Goal: Information Seeking & Learning: Learn about a topic

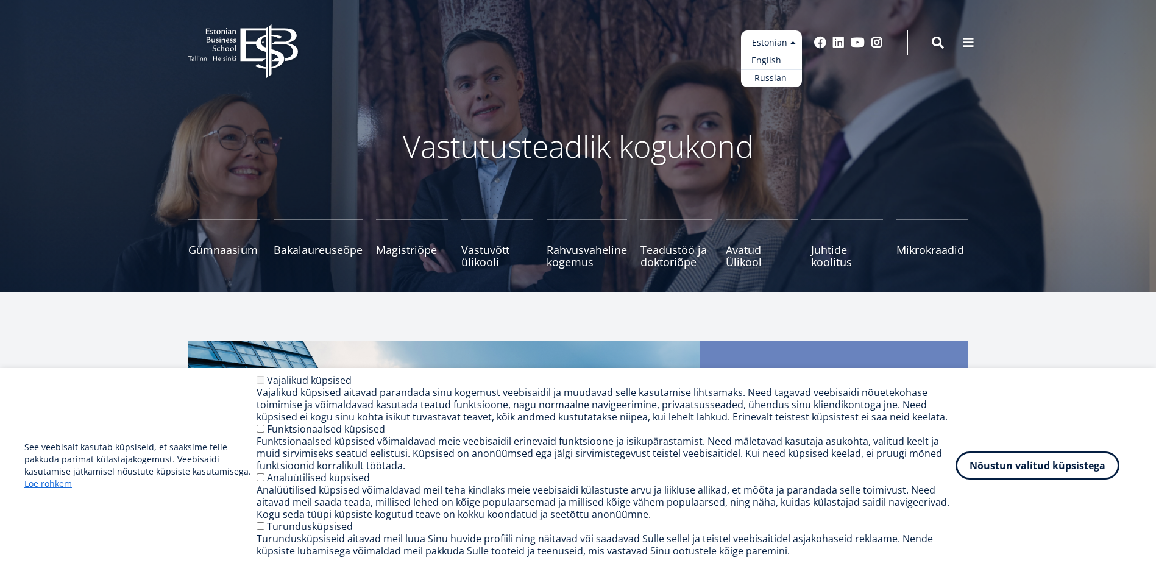
click at [775, 62] on link "English" at bounding box center [771, 61] width 61 height 18
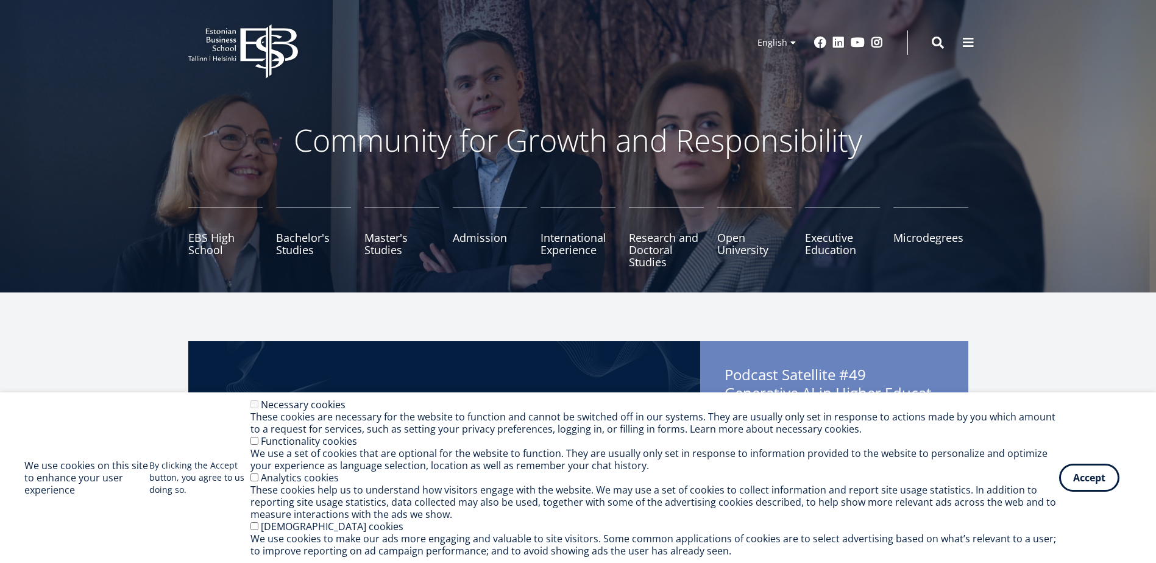
click at [1050, 486] on div "These cookies help us to understand how visitors engage with the website. We ma…" at bounding box center [655, 502] width 809 height 37
click at [1064, 479] on button "Accept" at bounding box center [1089, 475] width 60 height 28
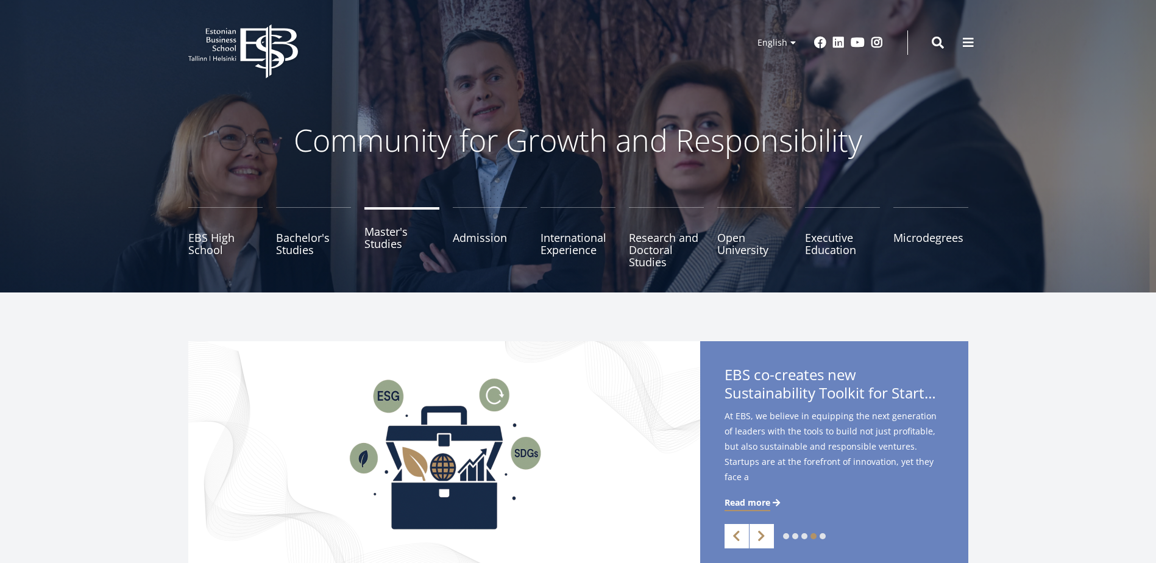
click at [372, 241] on link "Master's Studies" at bounding box center [402, 237] width 75 height 61
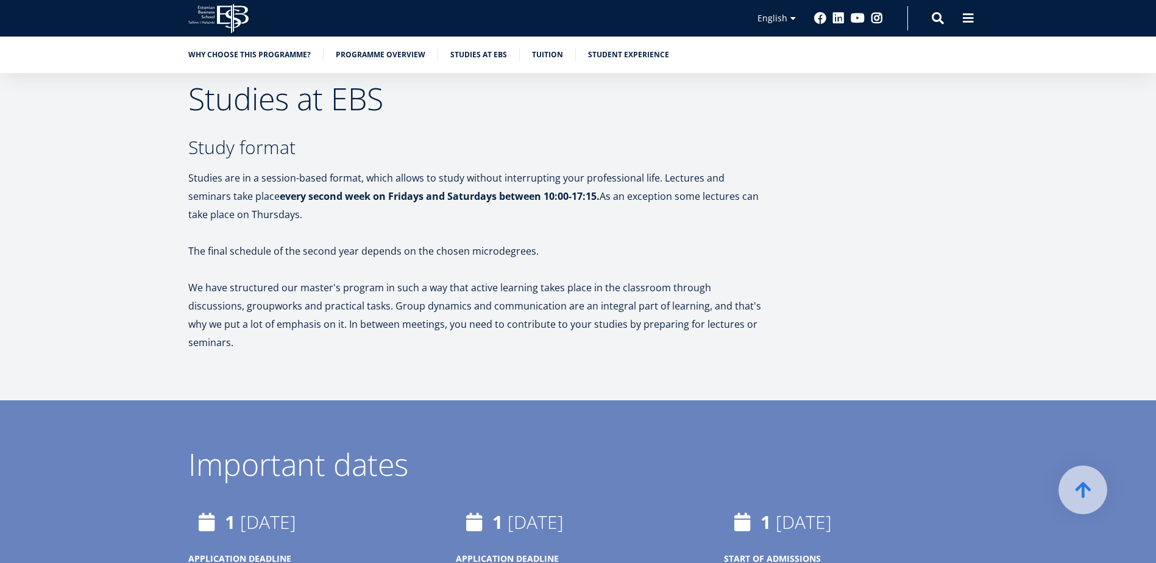
scroll to position [2012, 0]
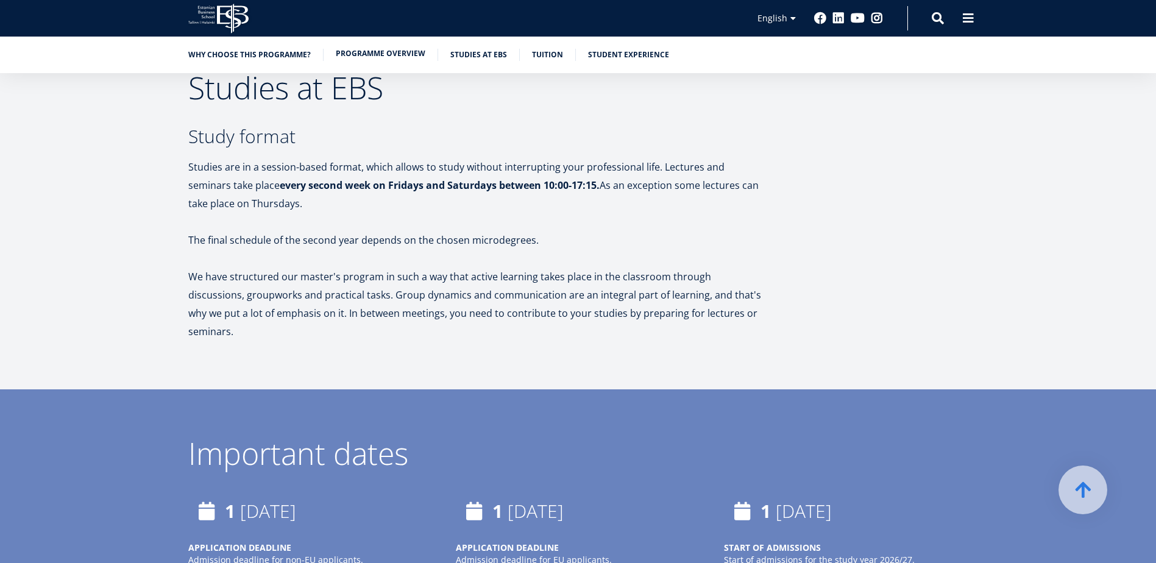
click at [364, 55] on link "Programme overview" at bounding box center [381, 54] width 90 height 12
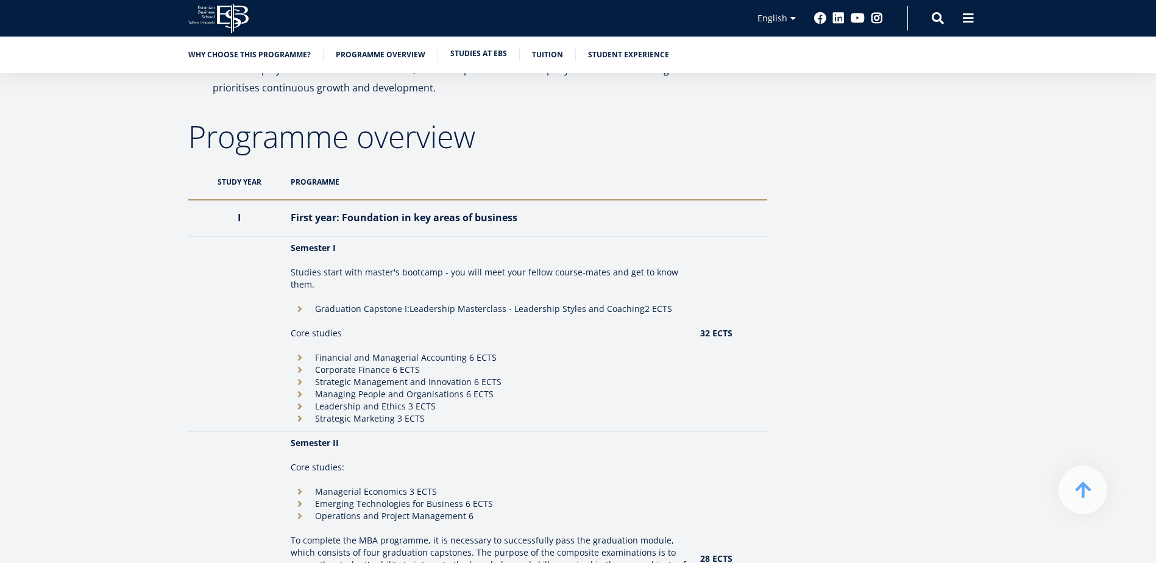
click at [469, 52] on link "Studies at EBS" at bounding box center [478, 54] width 57 height 12
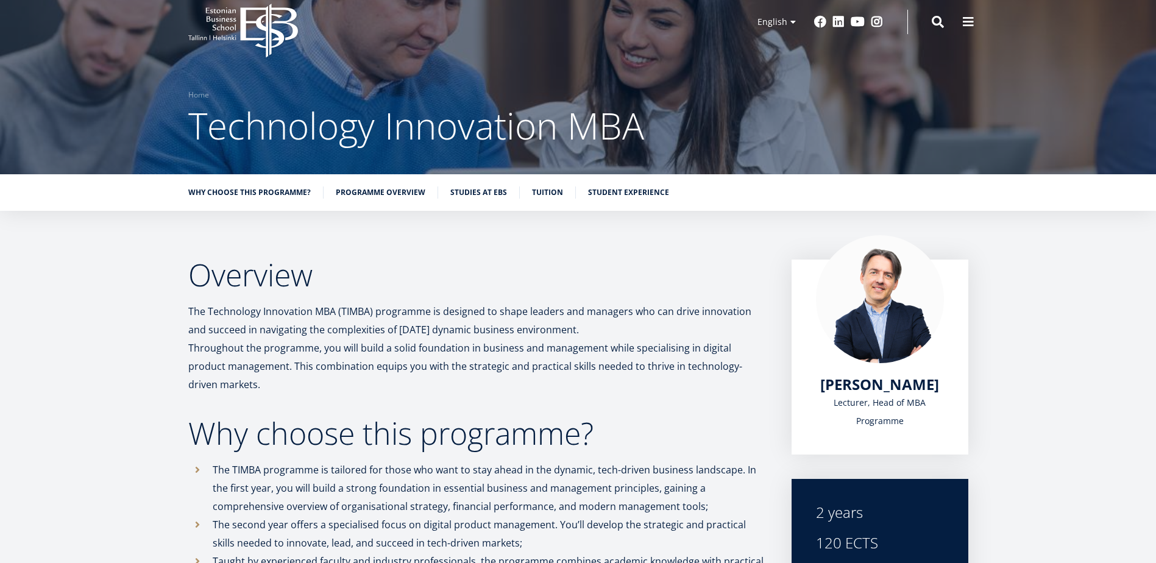
scroll to position [14, 0]
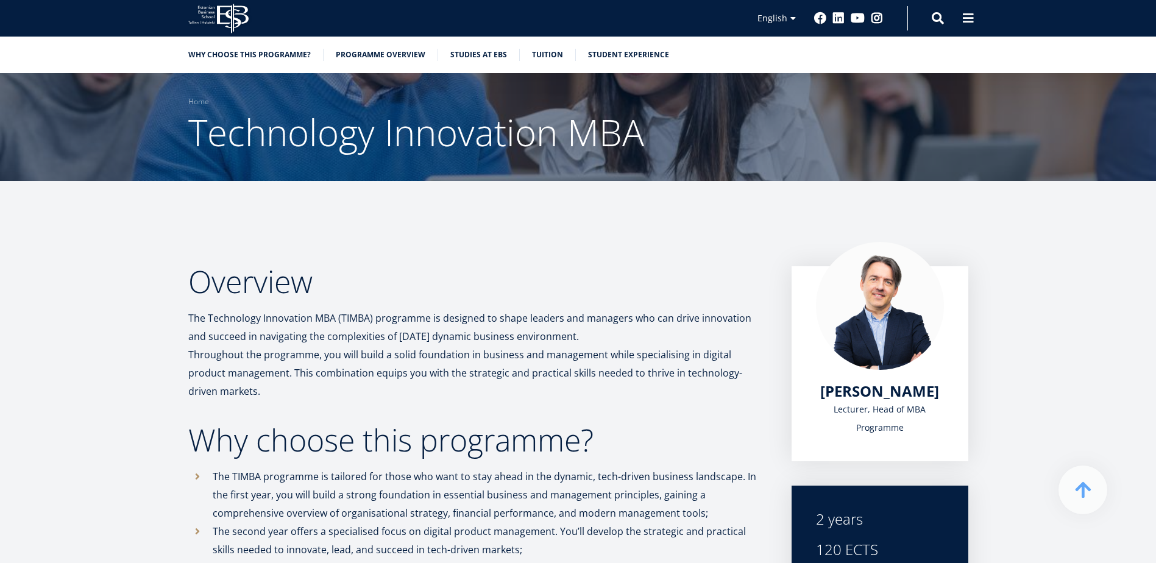
scroll to position [994, 0]
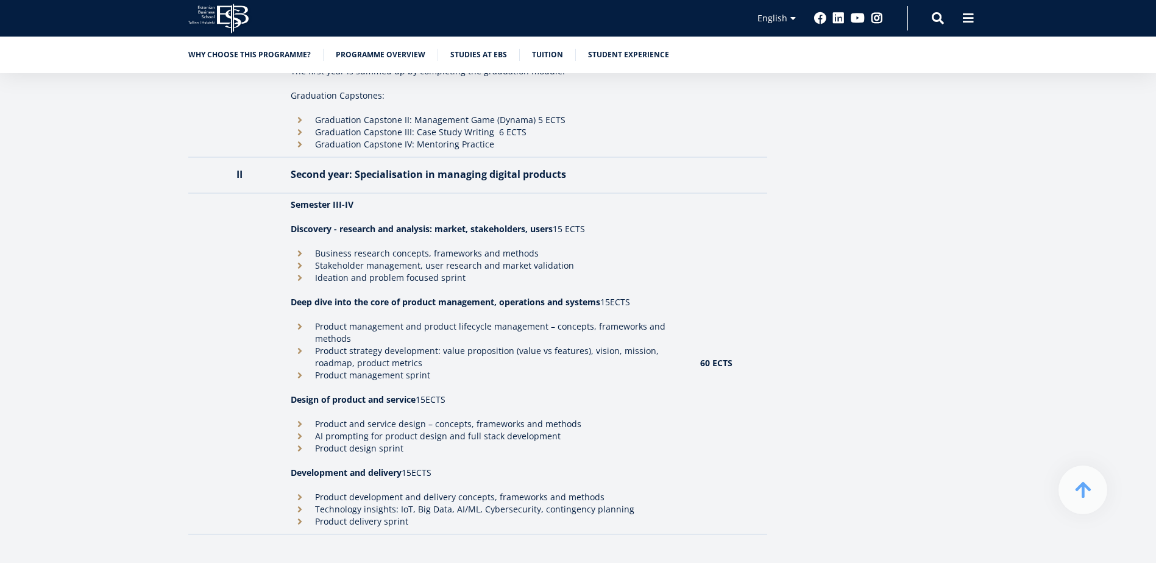
scroll to position [1524, 0]
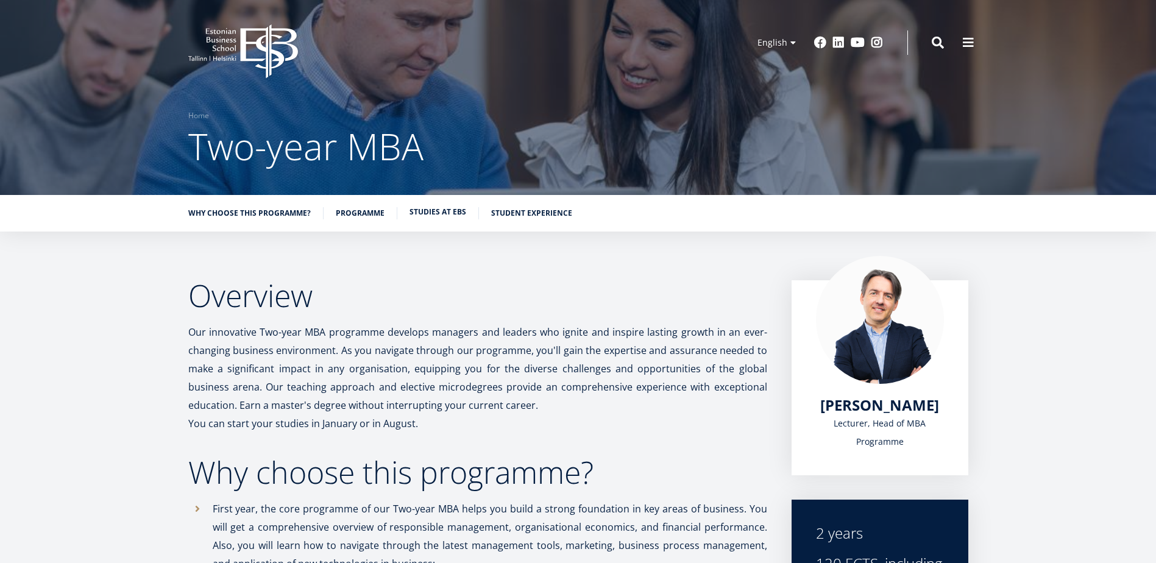
click at [436, 215] on link "Studies at EBS" at bounding box center [438, 212] width 57 height 12
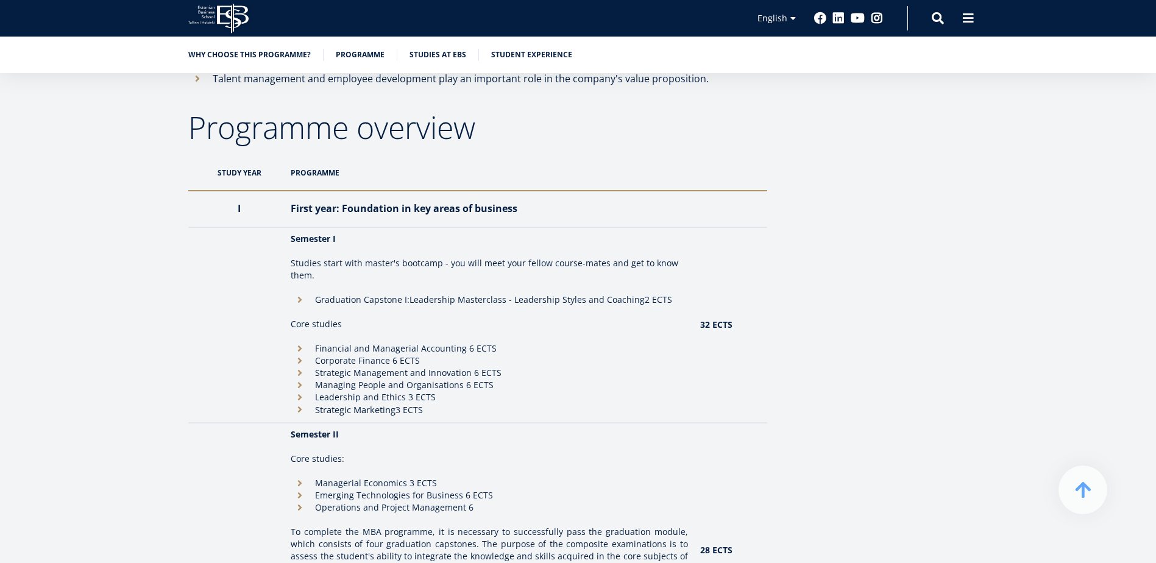
scroll to position [1000, 0]
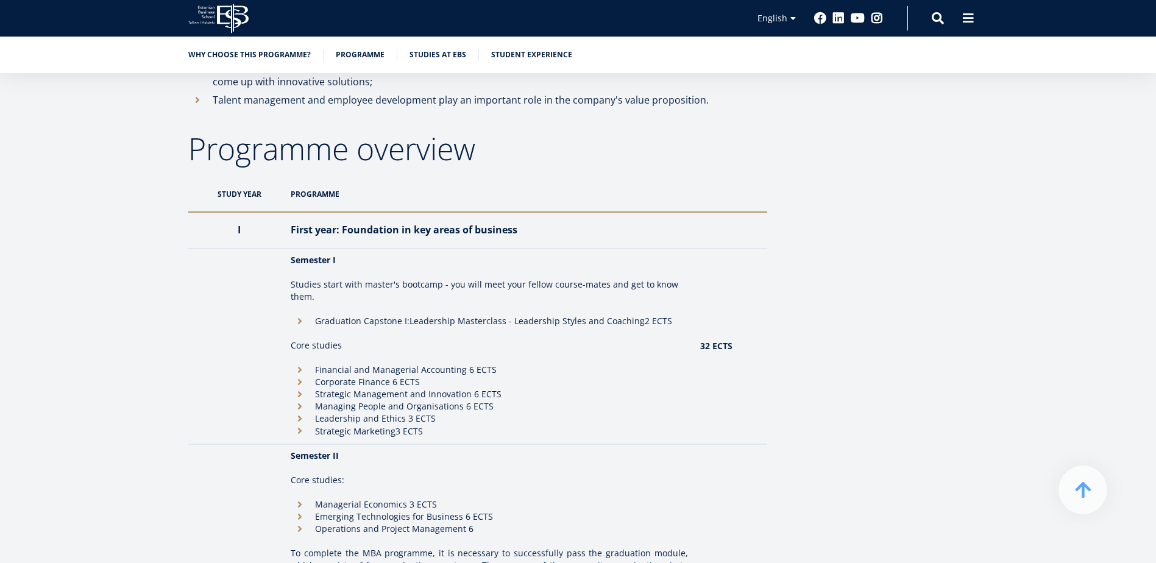
click at [292, 193] on th "Programme" at bounding box center [489, 194] width 409 height 36
click at [302, 193] on th "Programme" at bounding box center [489, 194] width 409 height 36
click at [250, 200] on th "Study year" at bounding box center [236, 194] width 97 height 36
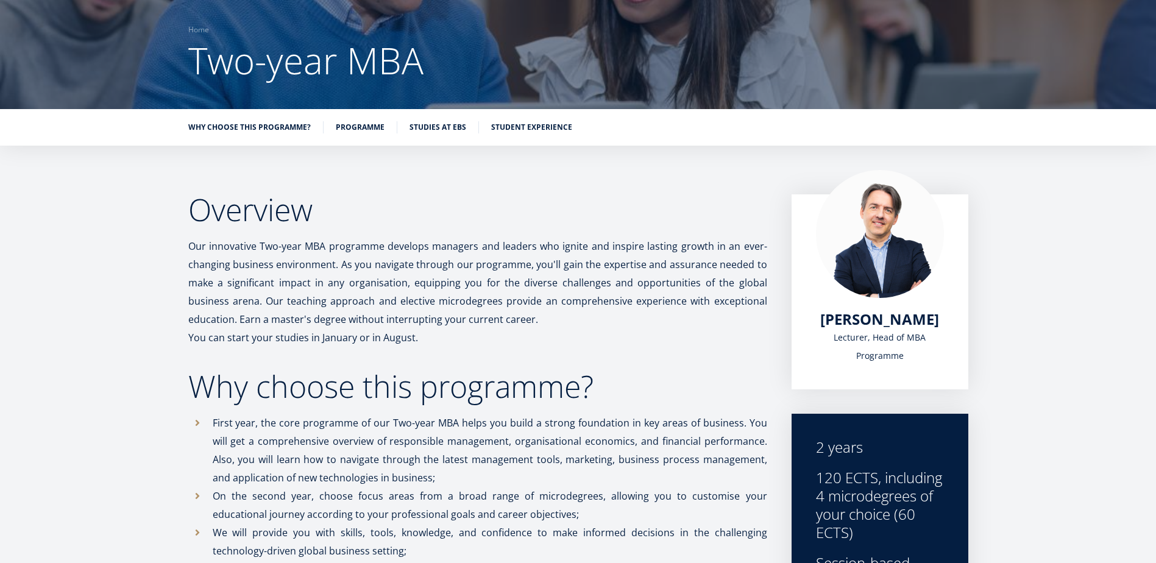
scroll to position [42, 0]
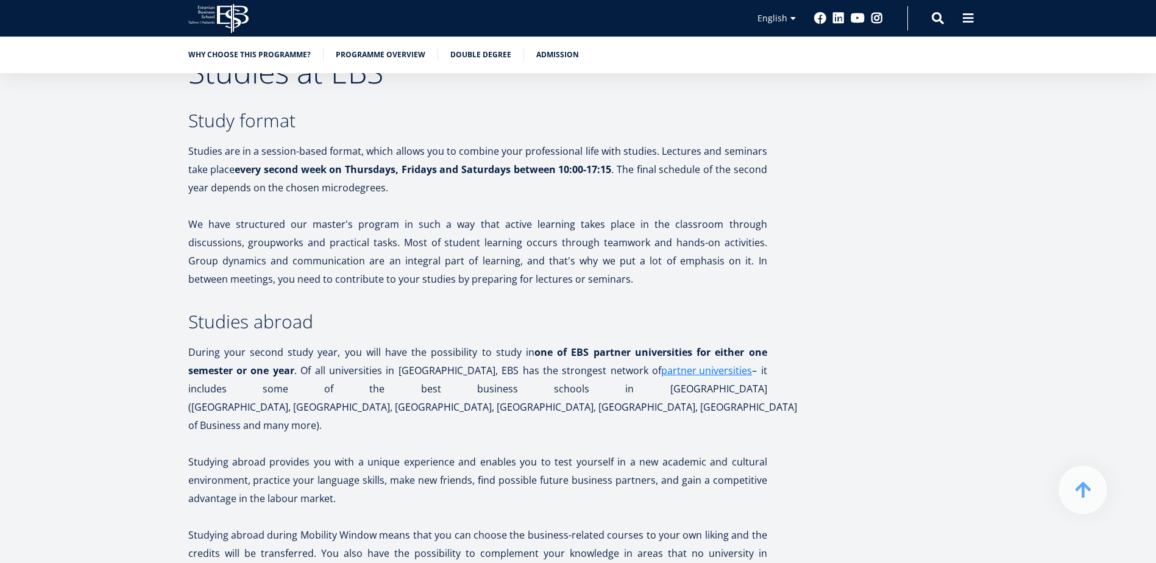
scroll to position [2280, 0]
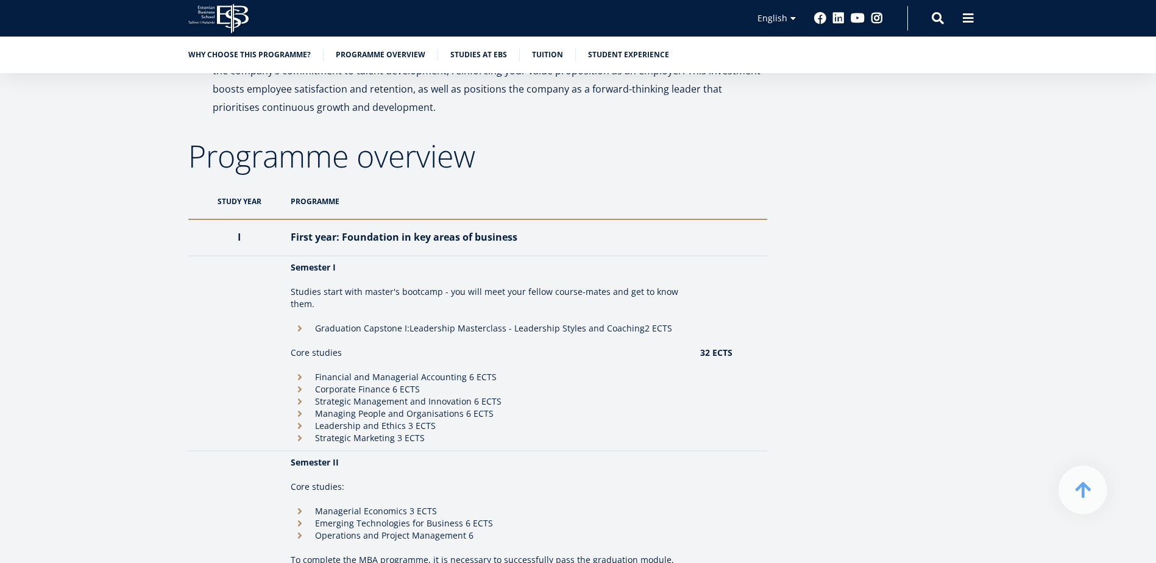
scroll to position [975, 0]
click at [471, 55] on link "Studies at EBS" at bounding box center [478, 54] width 57 height 12
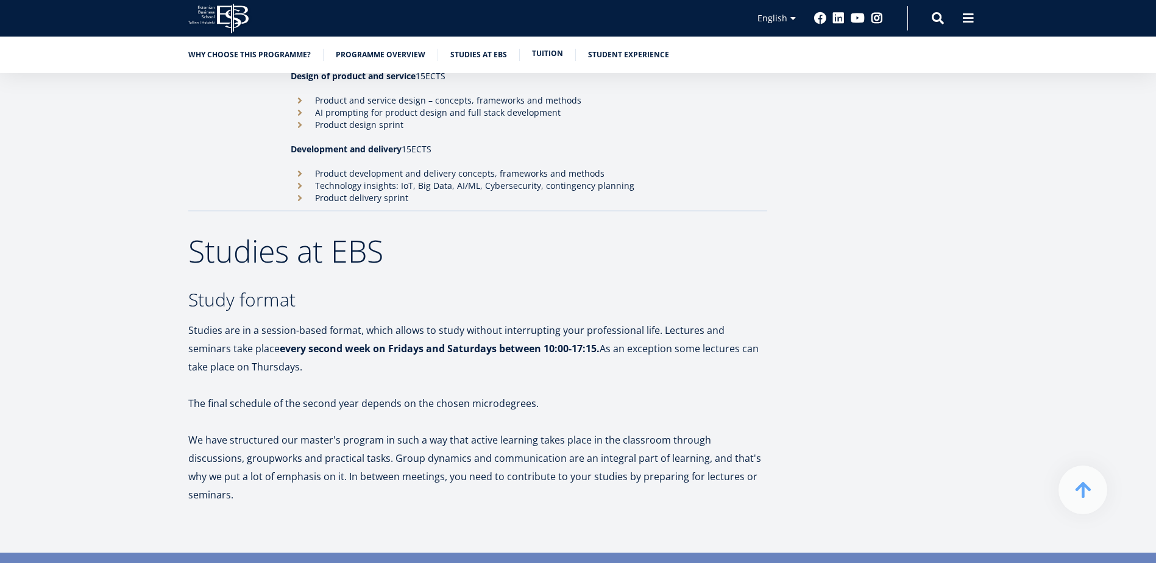
click at [543, 57] on link "Tuition" at bounding box center [547, 54] width 31 height 12
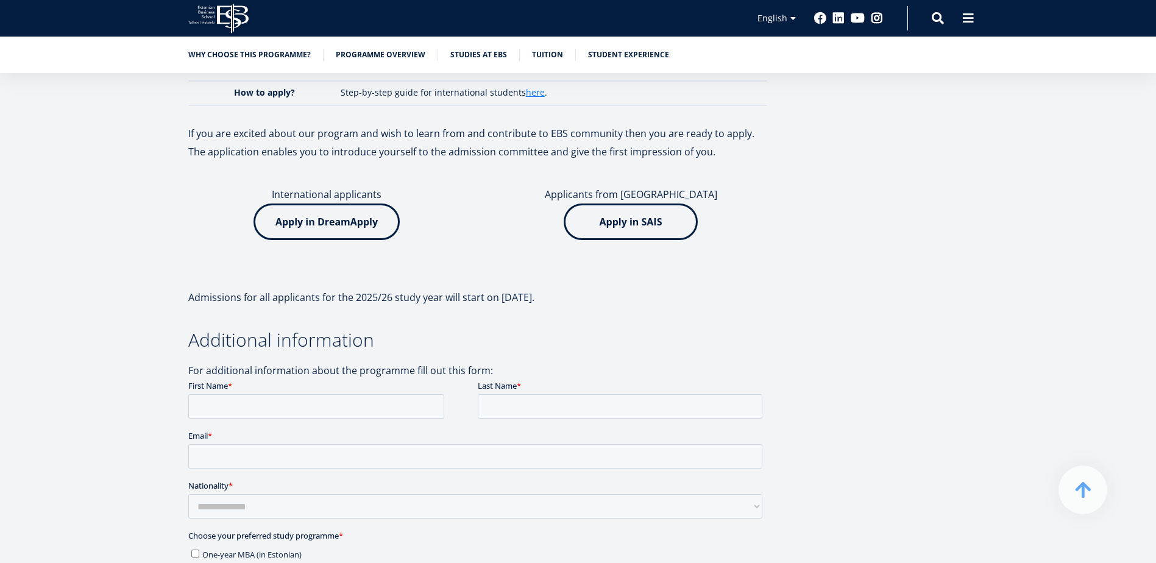
scroll to position [3002, 0]
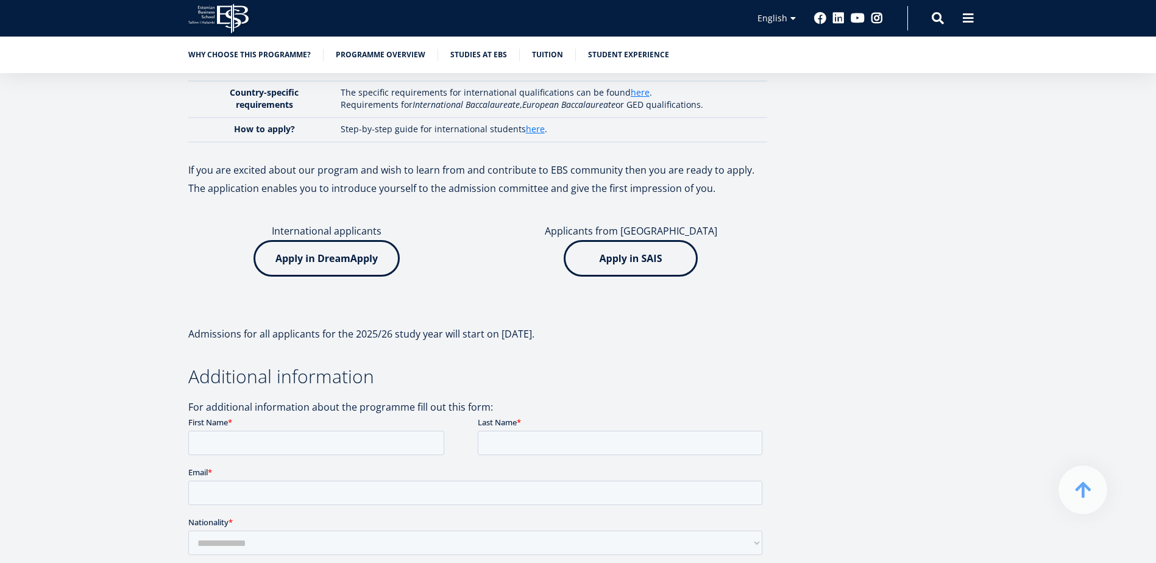
click at [333, 240] on img at bounding box center [327, 258] width 146 height 37
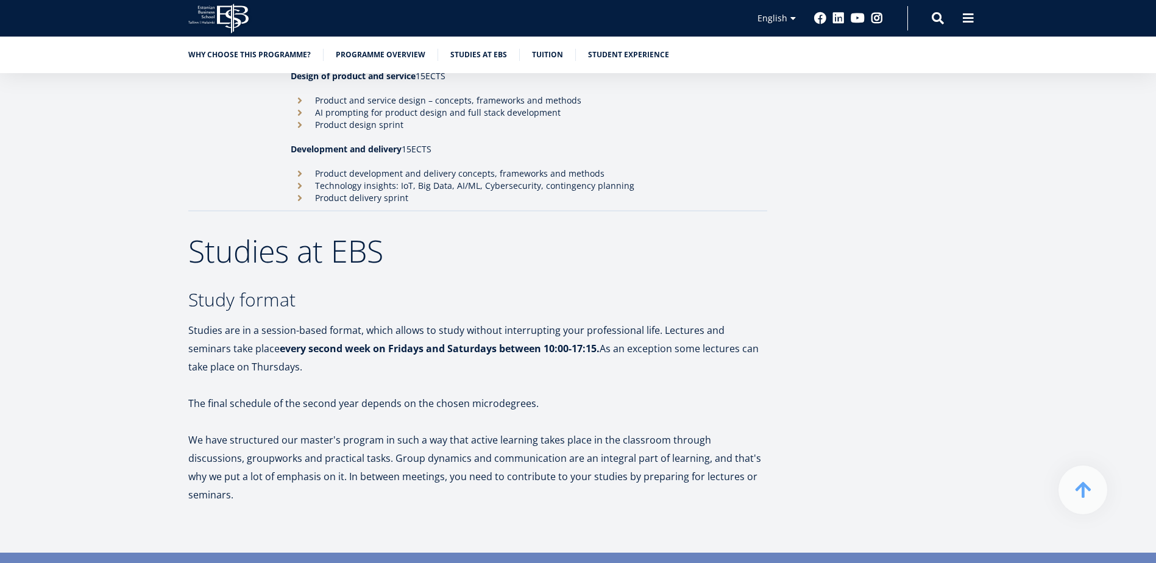
scroll to position [975, 0]
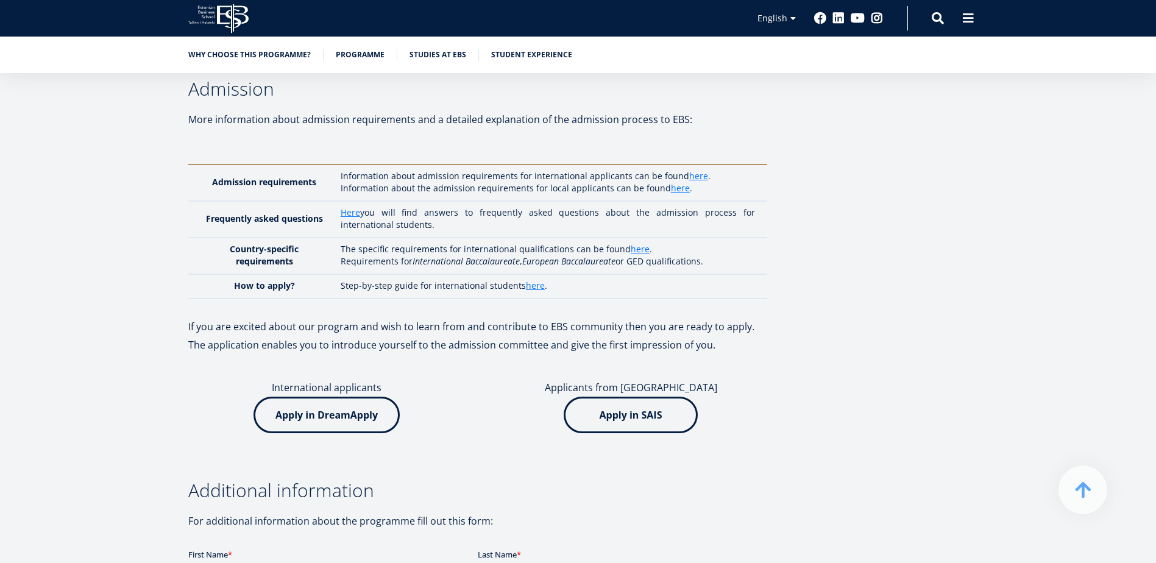
scroll to position [3414, 0]
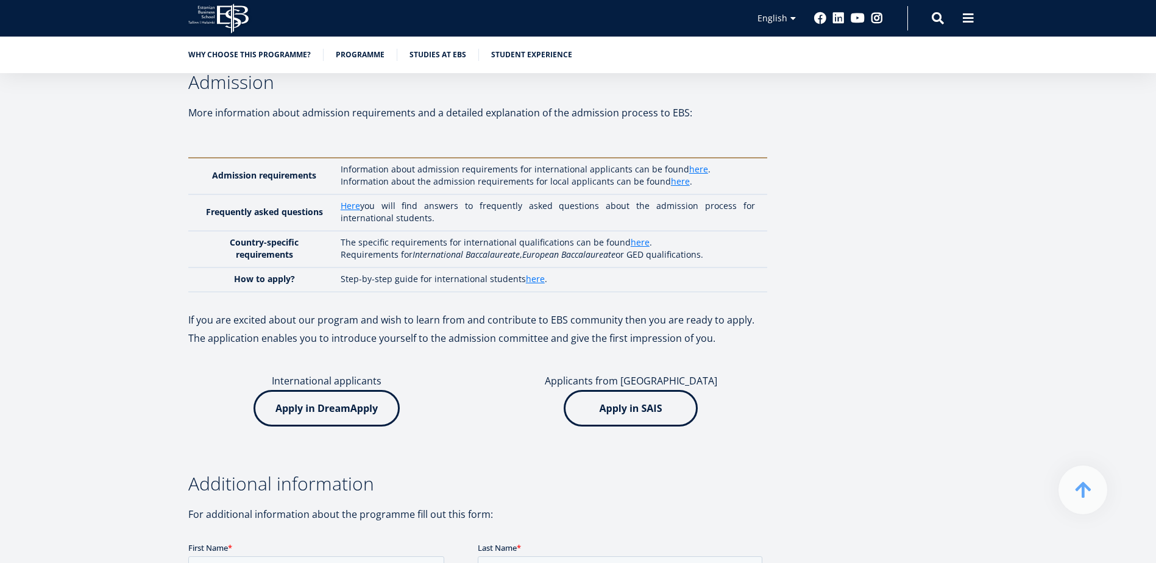
click at [334, 390] on img at bounding box center [327, 408] width 146 height 37
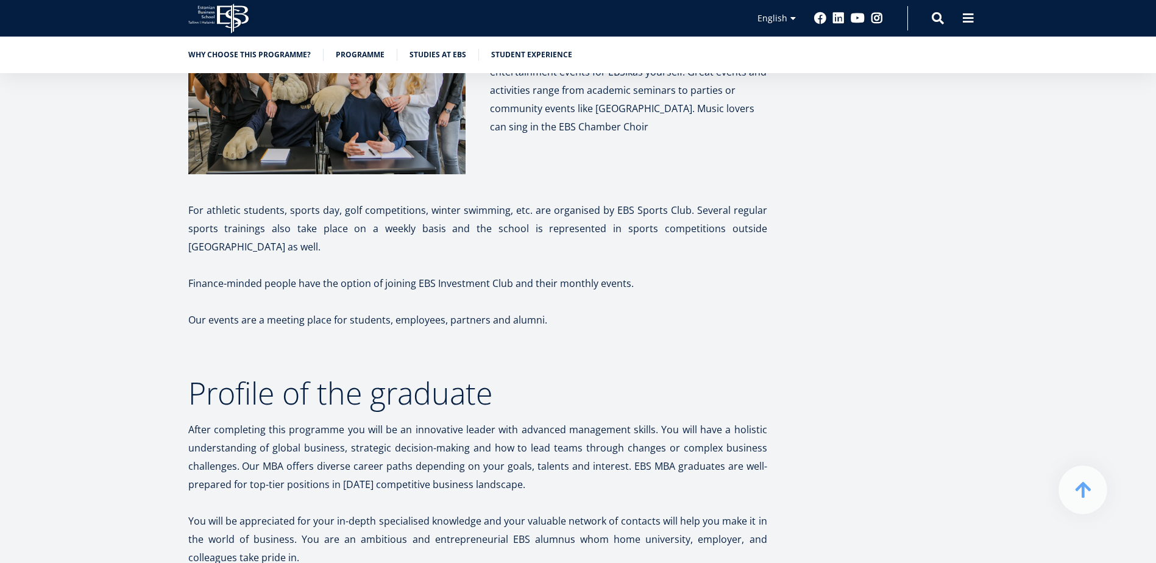
scroll to position [5608, 0]
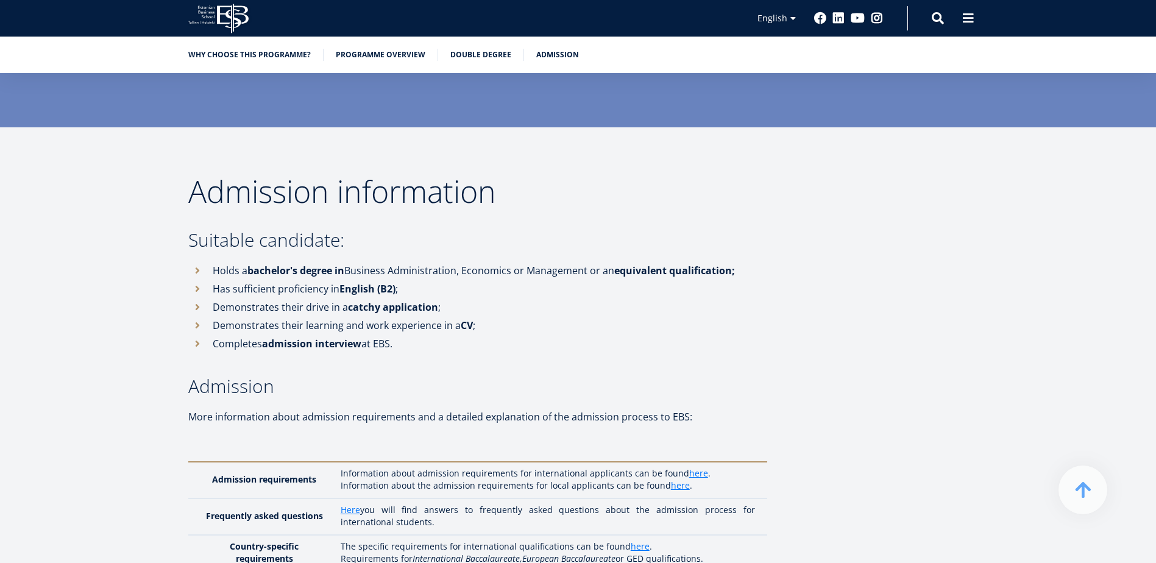
scroll to position [3719, 0]
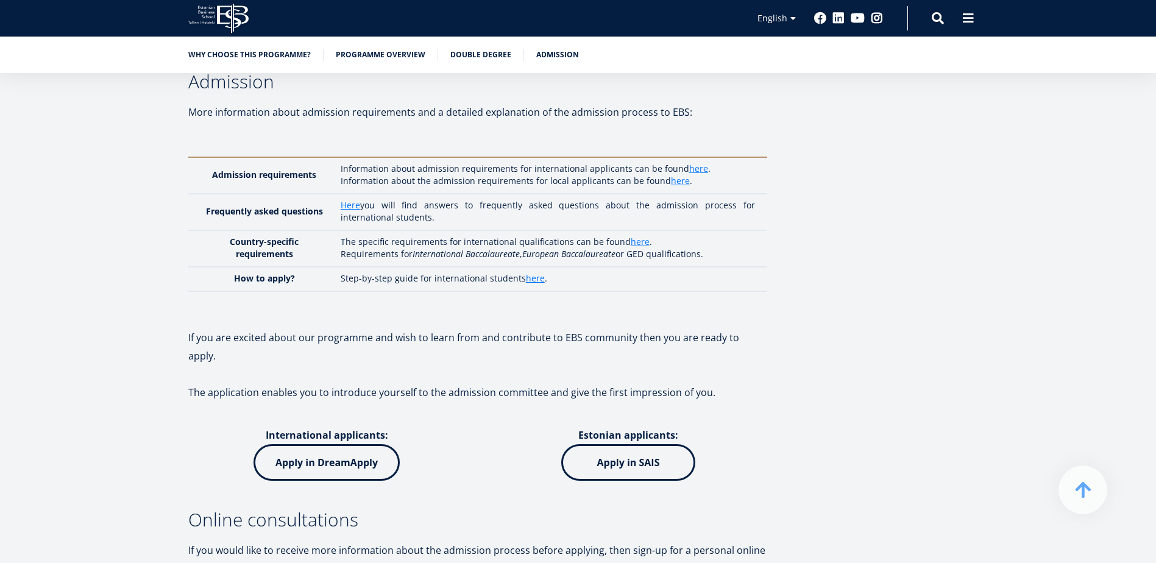
click at [354, 444] on img at bounding box center [327, 462] width 146 height 37
